Goal: Information Seeking & Learning: Learn about a topic

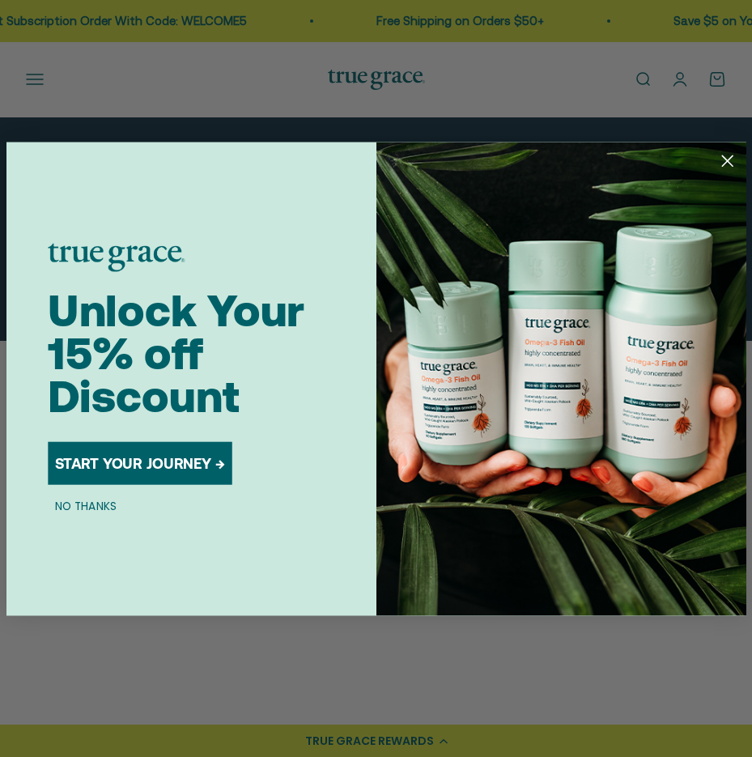
click at [75, 508] on button "NO THANKS" at bounding box center [86, 505] width 76 height 18
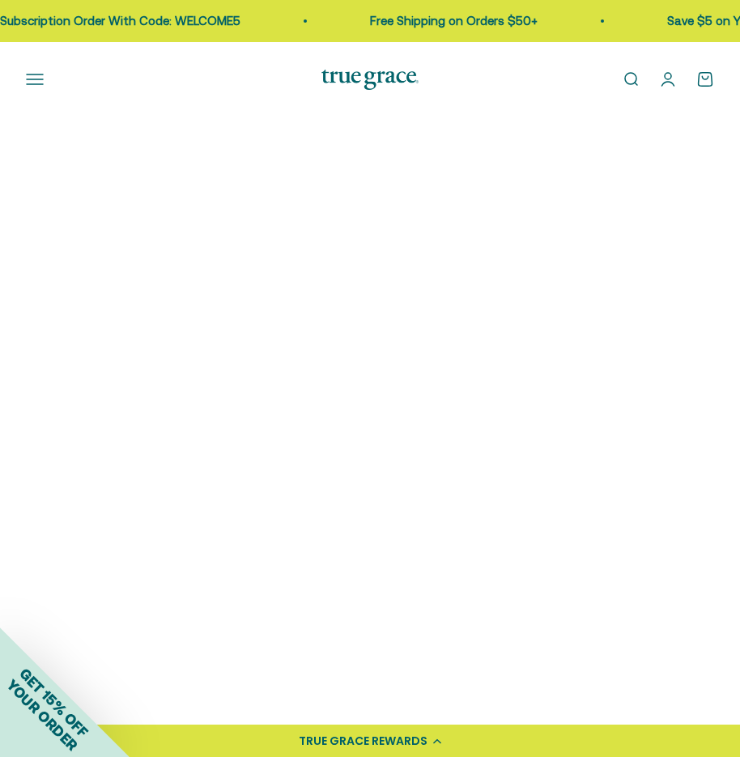
scroll to position [648, 0]
click at [203, 436] on img at bounding box center [193, 385] width 334 height 334
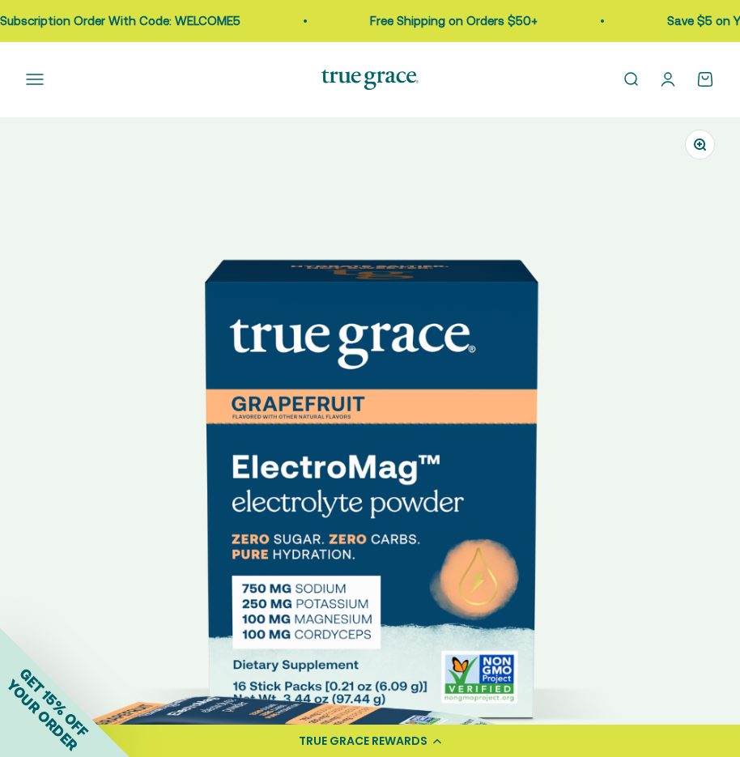
scroll to position [81, 0]
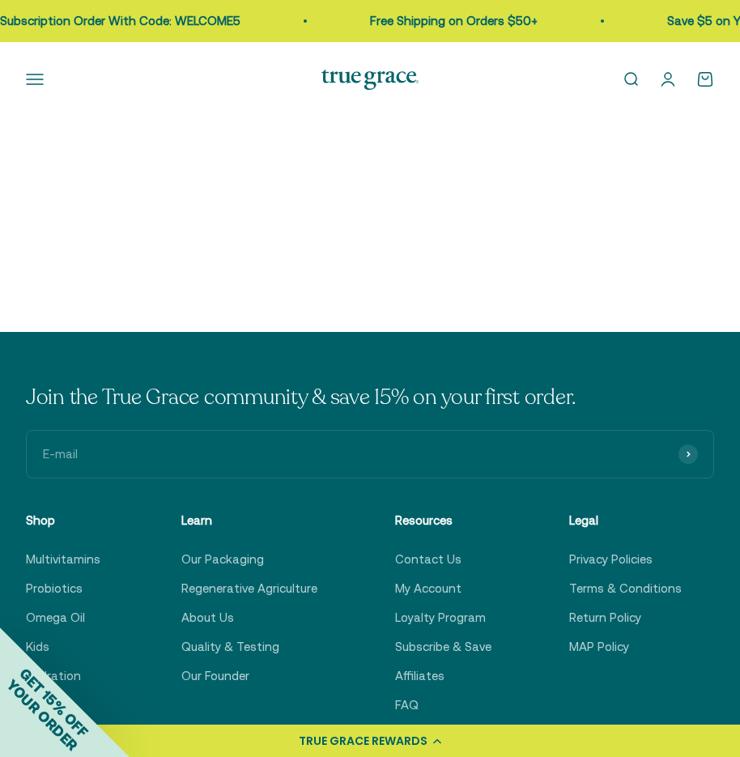
scroll to position [1596, 0]
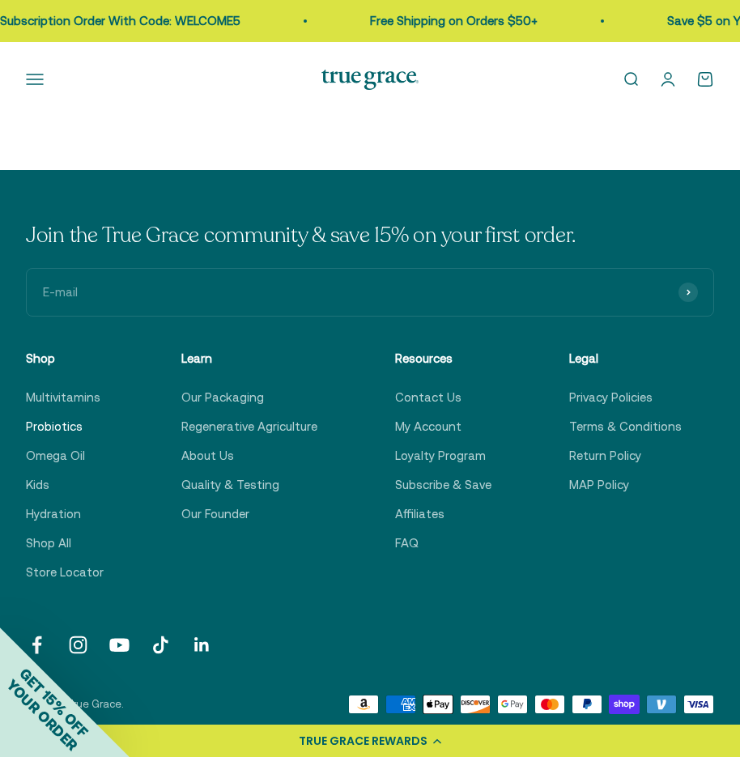
click at [69, 427] on link "Probiotics" at bounding box center [54, 426] width 57 height 19
click at [66, 448] on link "Omega Oil" at bounding box center [55, 455] width 59 height 19
click at [83, 400] on link "Multivitamins" at bounding box center [63, 397] width 74 height 19
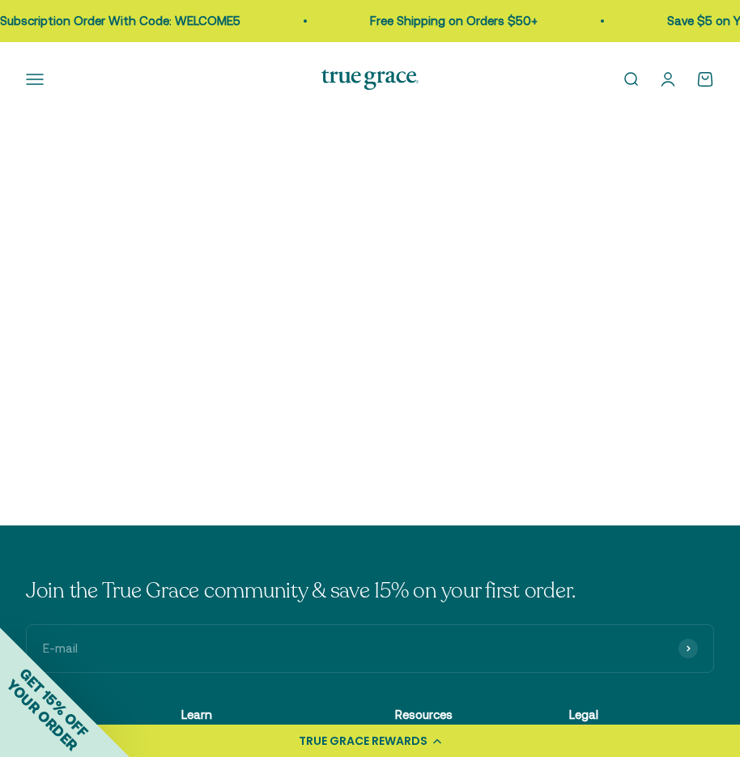
scroll to position [243, 0]
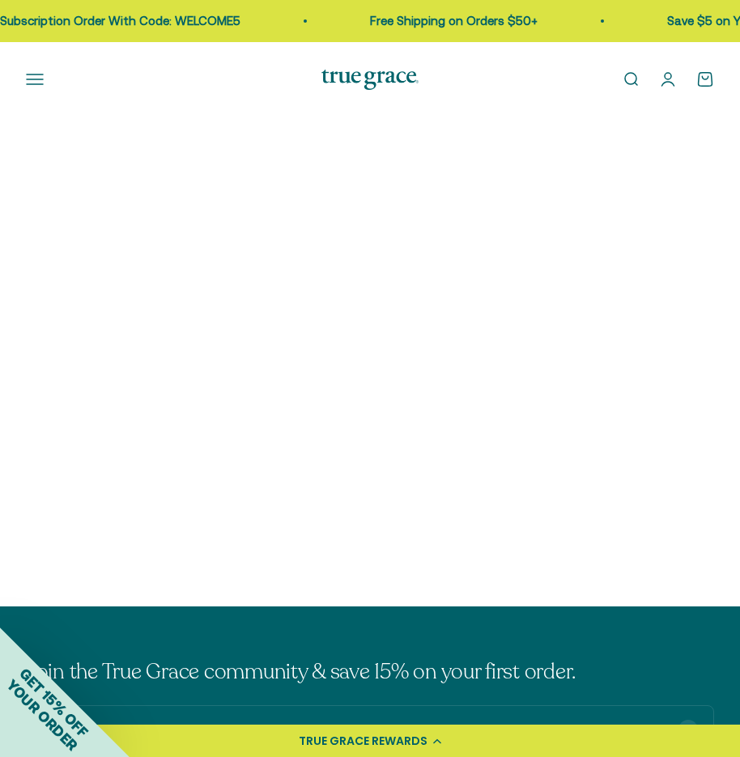
click at [207, 369] on img at bounding box center [193, 310] width 334 height 334
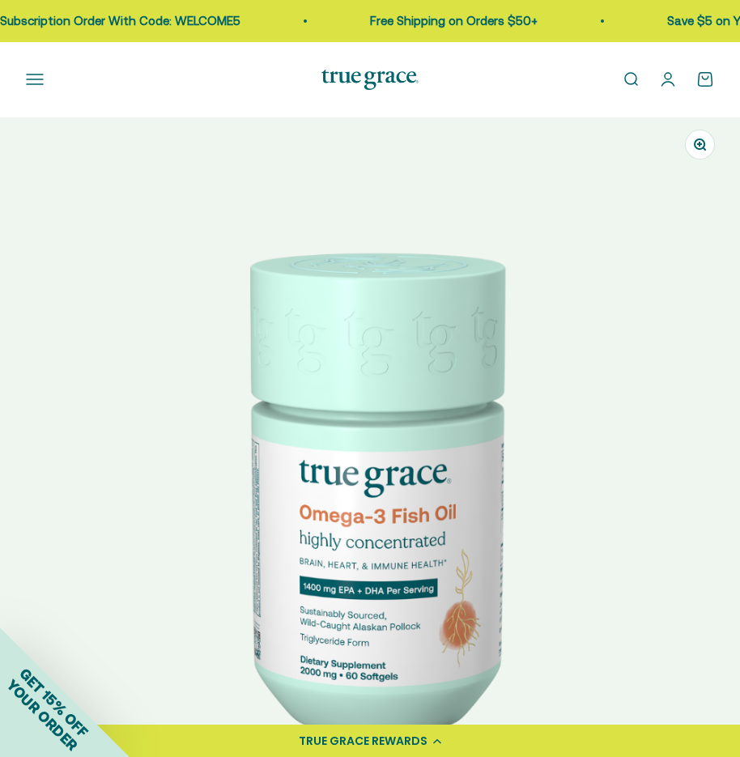
scroll to position [243, 0]
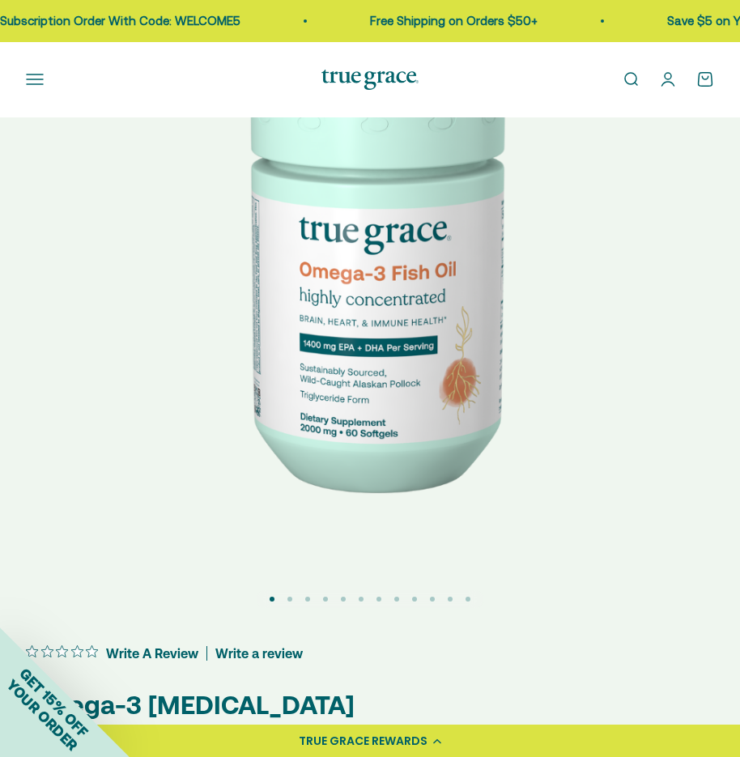
click at [580, 420] on img at bounding box center [370, 245] width 740 height 740
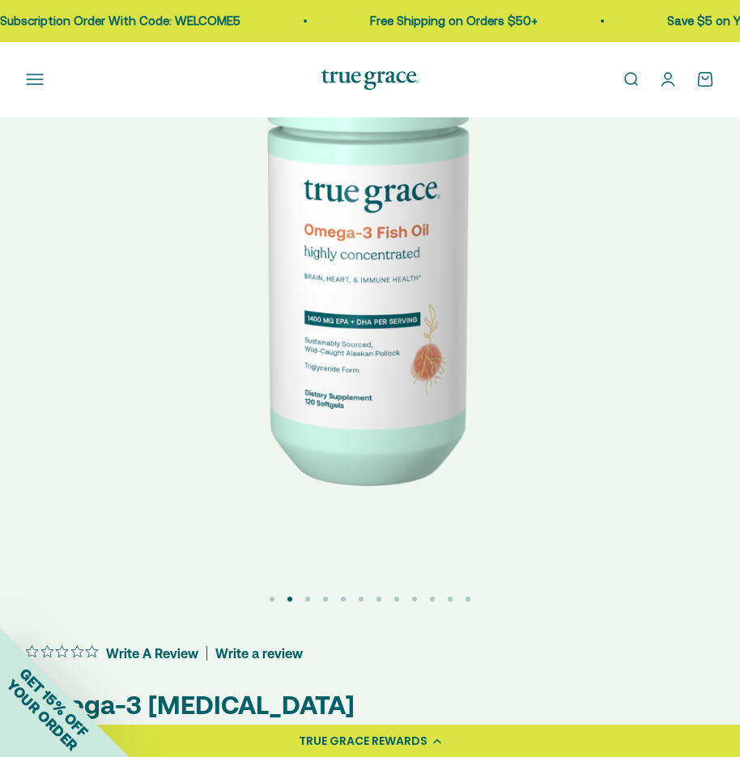
click at [578, 423] on img at bounding box center [370, 245] width 740 height 740
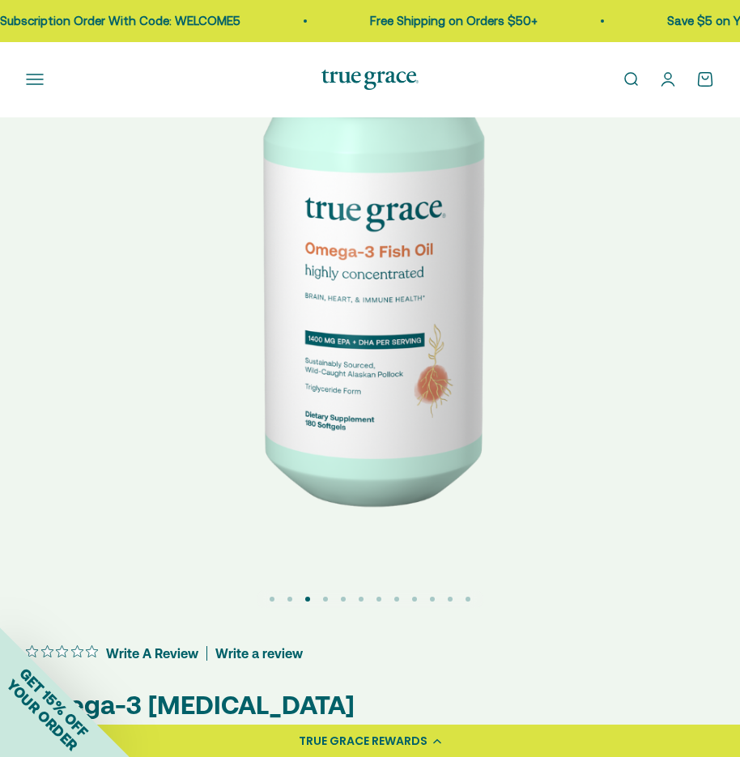
click at [578, 423] on img at bounding box center [370, 245] width 740 height 740
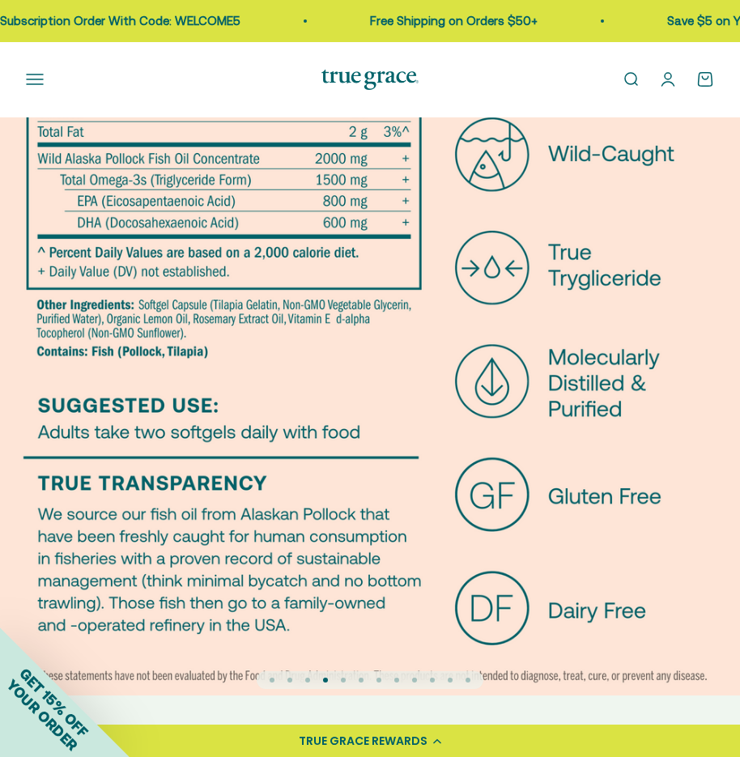
scroll to position [0, 0]
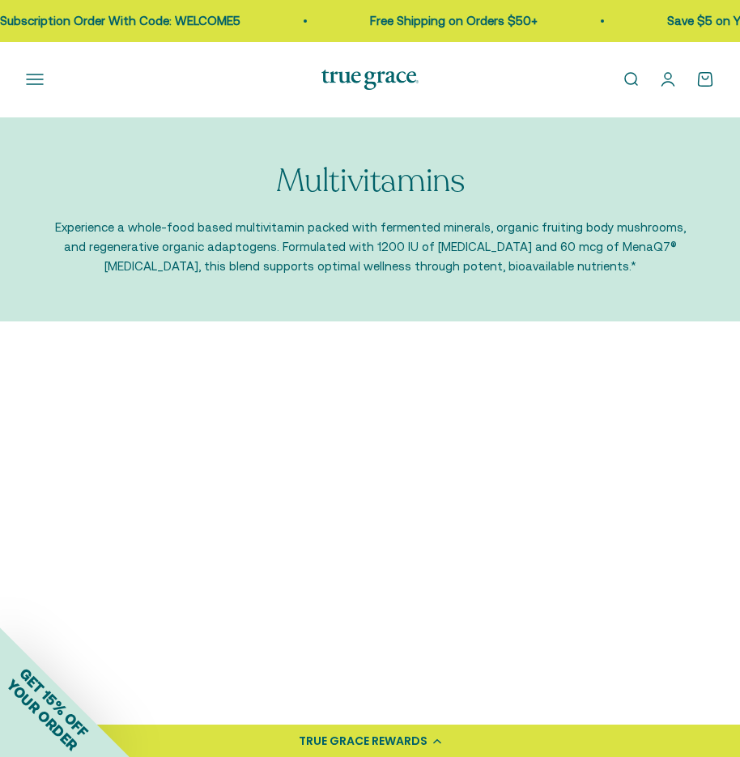
click at [212, 527] on img at bounding box center [193, 534] width 334 height 334
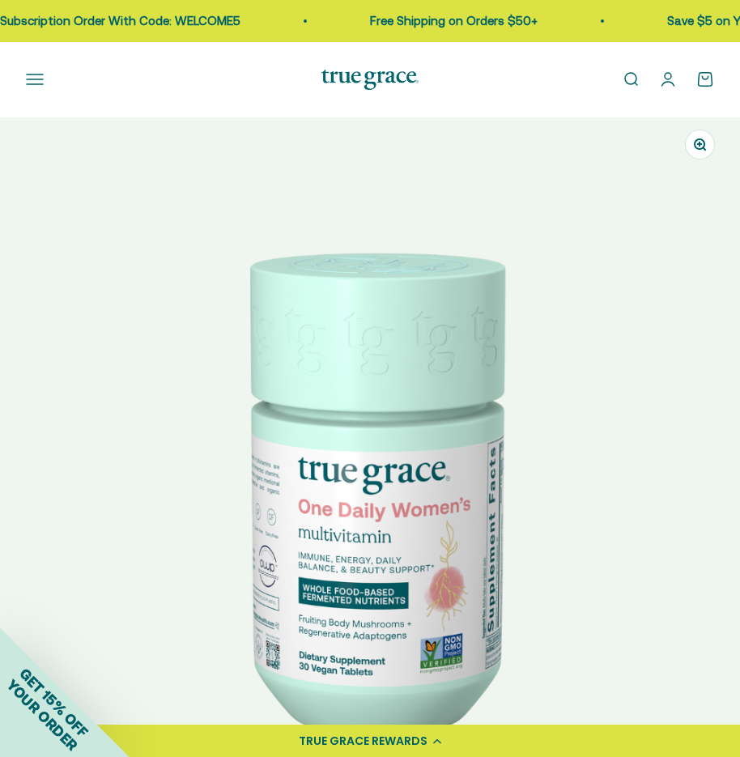
click at [666, 470] on img at bounding box center [370, 487] width 740 height 740
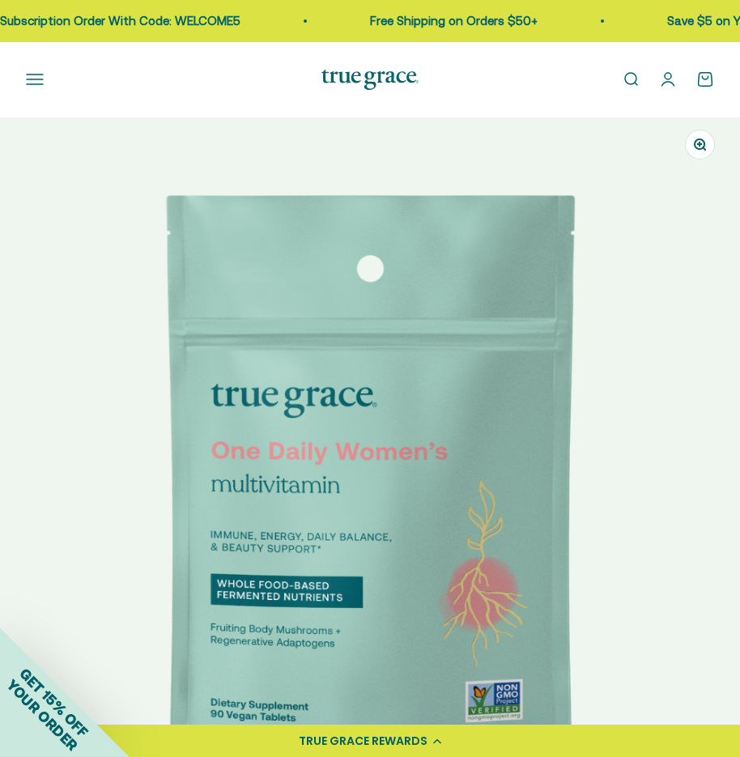
click at [666, 470] on img at bounding box center [370, 487] width 740 height 740
